Goal: Transaction & Acquisition: Purchase product/service

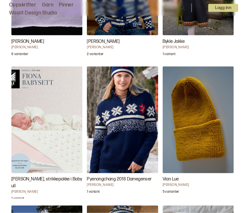
scroll to position [2094, 0]
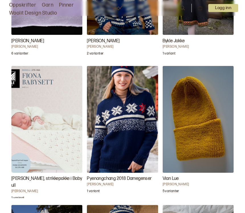
click at [177, 182] on h4 "[PERSON_NAME]" at bounding box center [198, 184] width 71 height 5
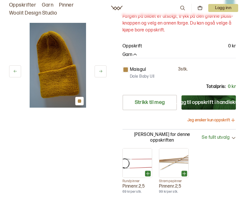
scroll to position [101, 0]
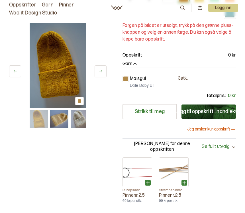
click at [235, 132] on icon at bounding box center [233, 130] width 6 height 6
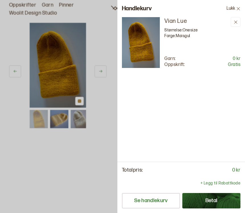
scroll to position [0, 0]
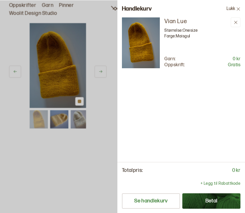
click at [233, 10] on button "Lukk" at bounding box center [233, 8] width 23 height 17
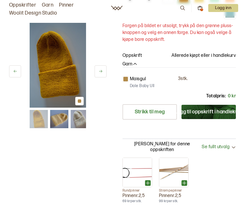
click at [102, 66] on button at bounding box center [101, 71] width 12 height 12
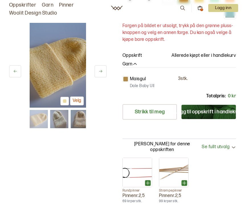
click at [103, 72] on button at bounding box center [101, 71] width 12 height 12
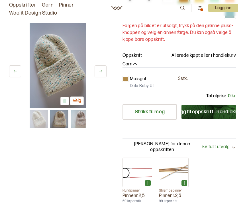
click at [102, 72] on icon at bounding box center [100, 71] width 3 height 3
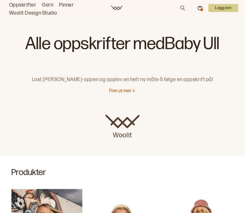
click at [27, 5] on link "Oppskrifter" at bounding box center [22, 5] width 27 height 8
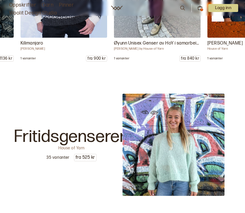
scroll to position [7311, 0]
